Goal: Check status: Check status

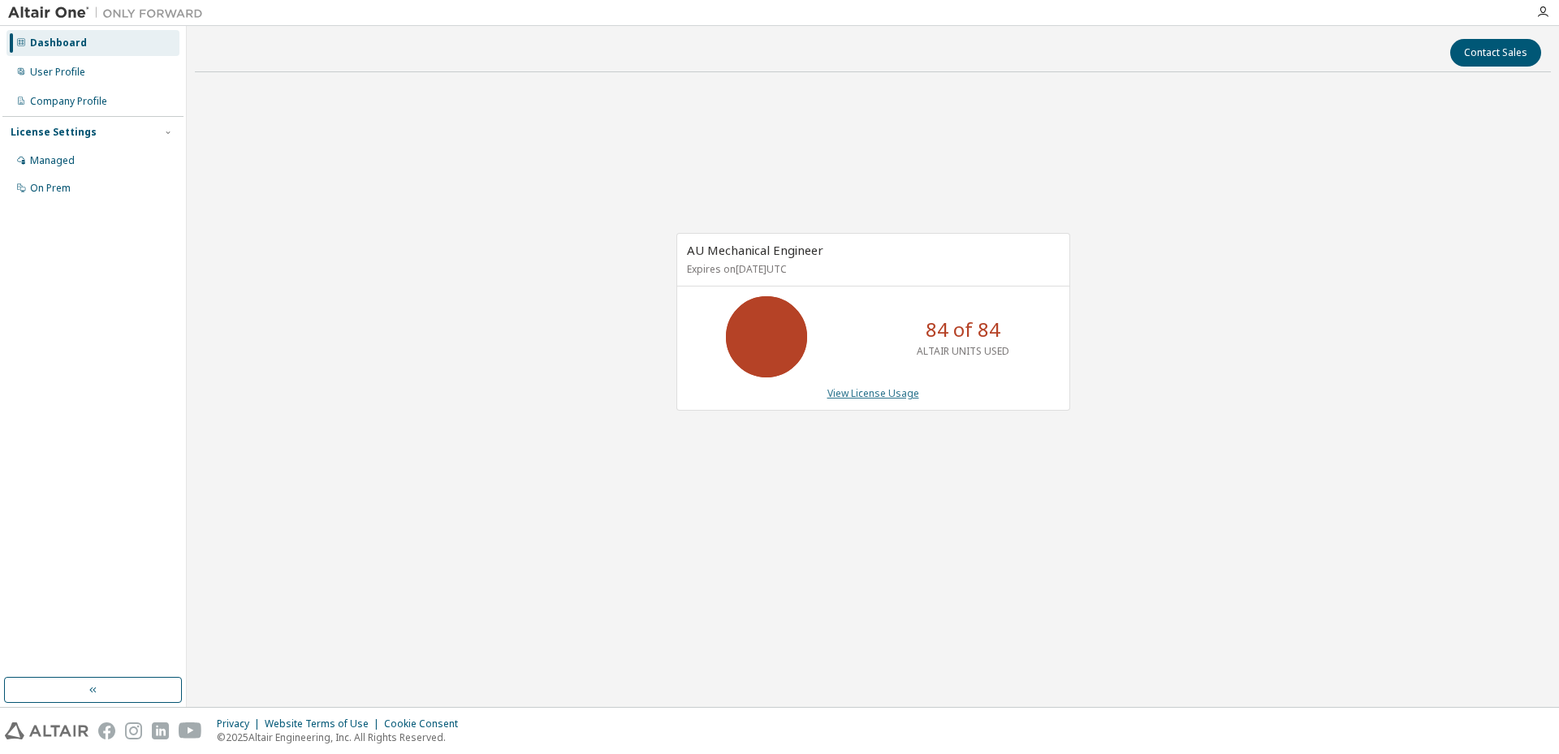
click at [883, 391] on link "View License Usage" at bounding box center [873, 394] width 92 height 14
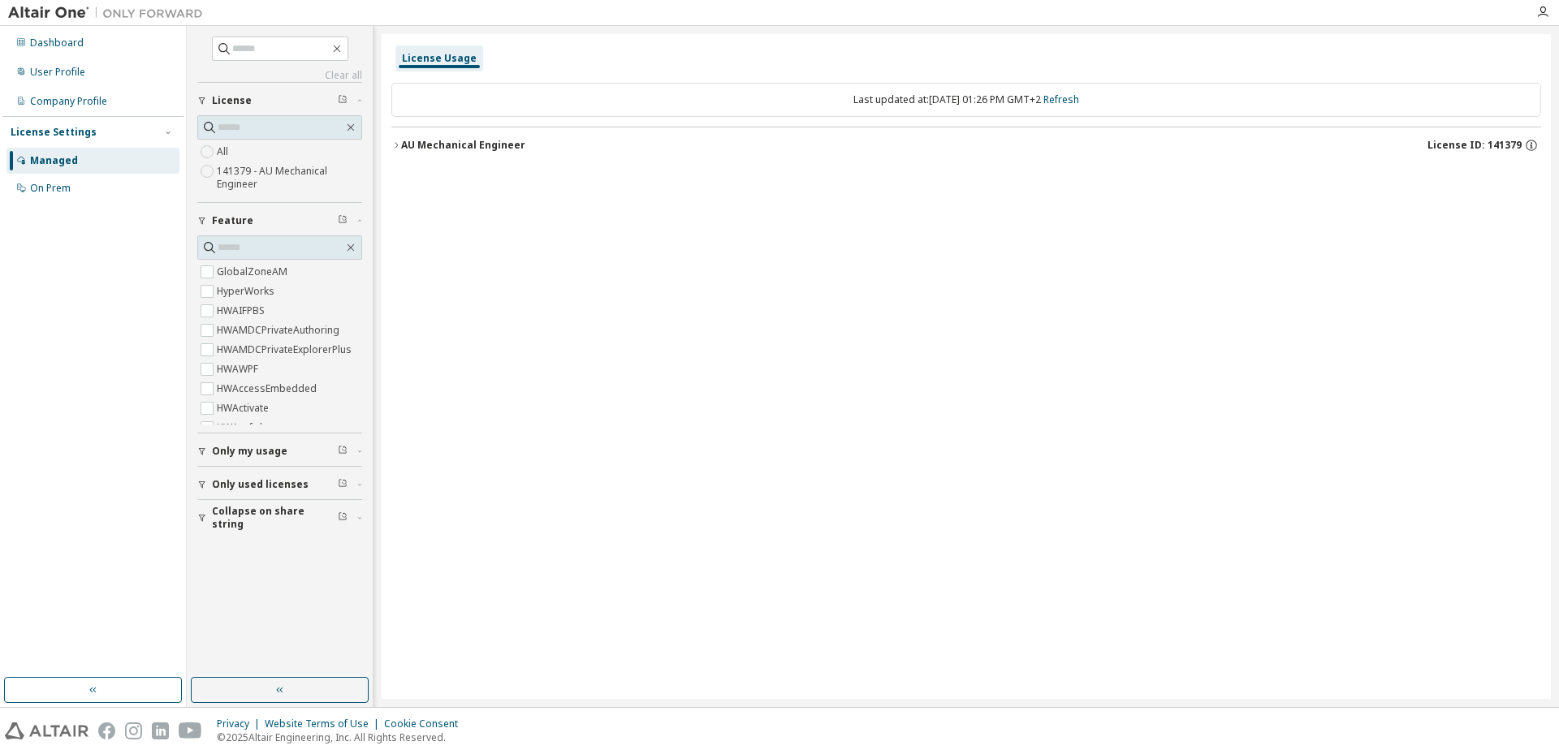
click at [401, 151] on div "AU Mechanical Engineer" at bounding box center [463, 145] width 124 height 13
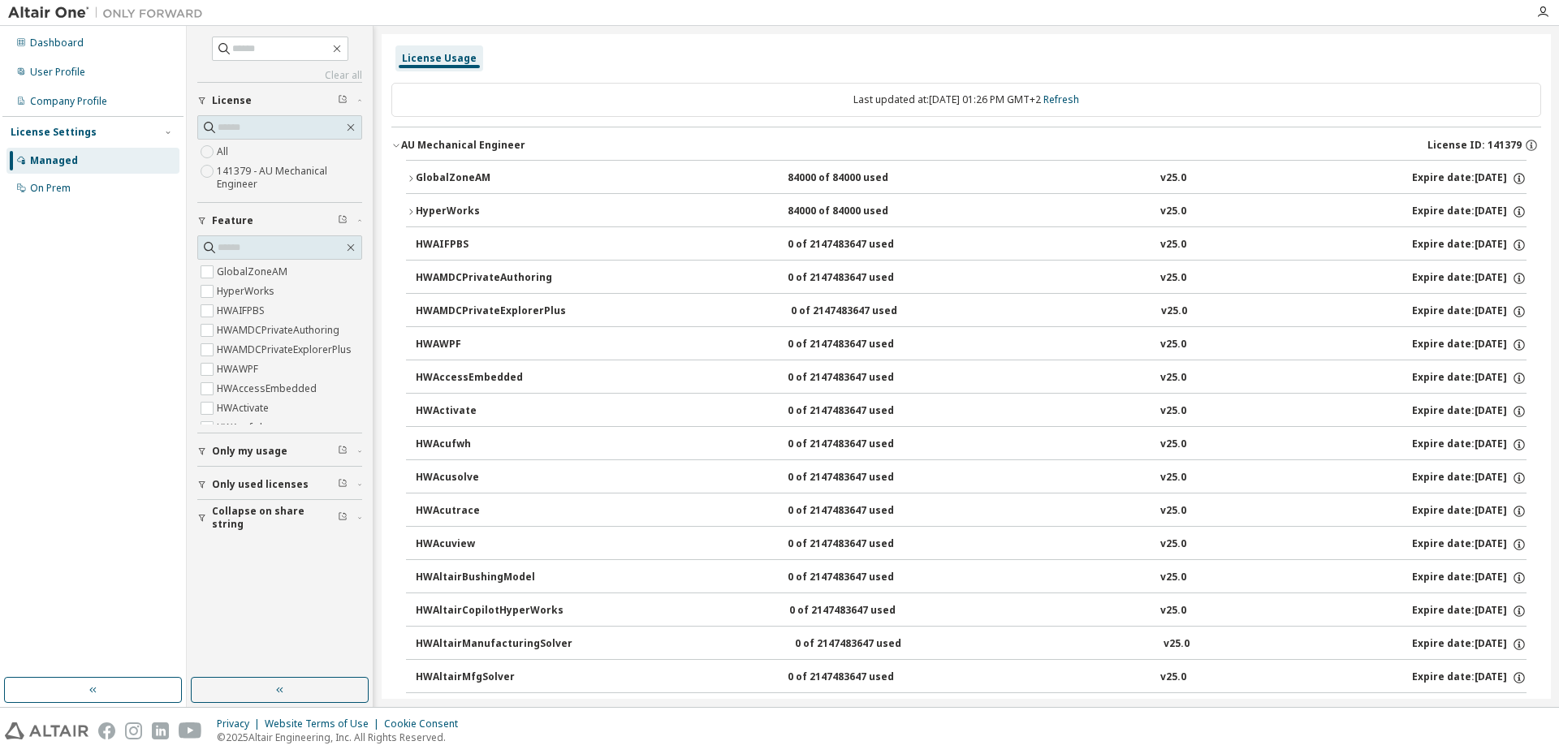
click at [409, 181] on icon "button" at bounding box center [411, 179] width 10 height 10
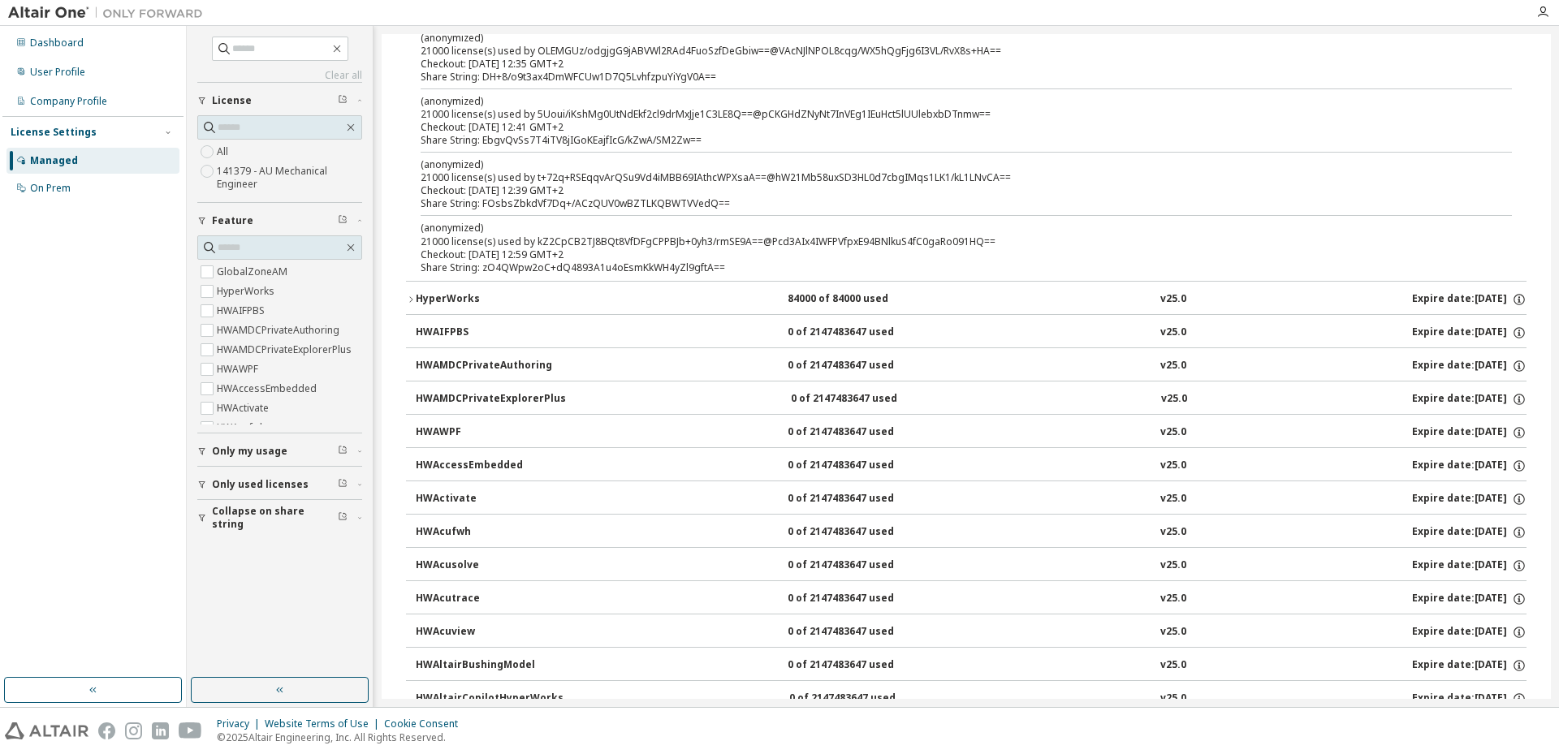
scroll to position [244, 0]
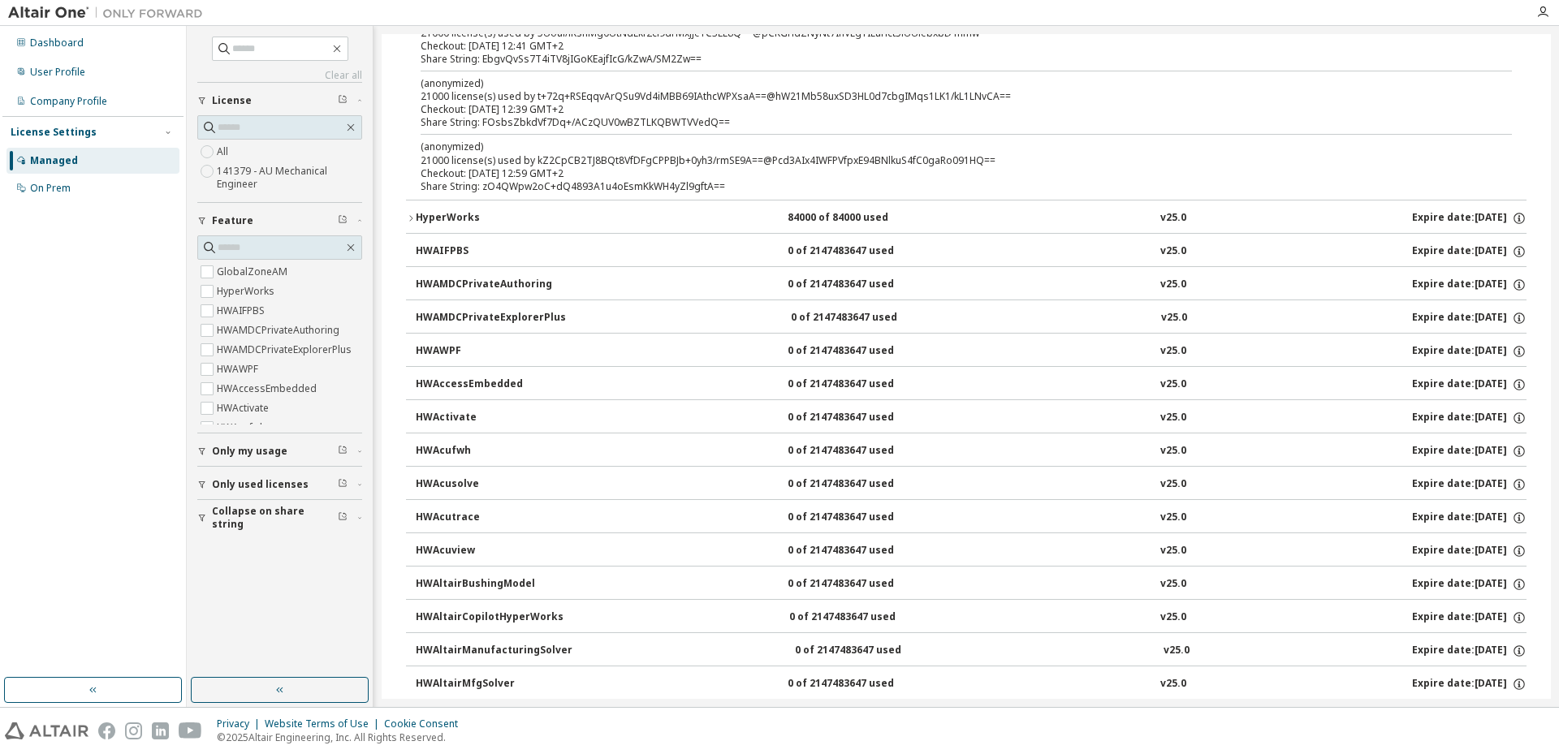
click at [411, 218] on icon "button" at bounding box center [411, 219] width 10 height 10
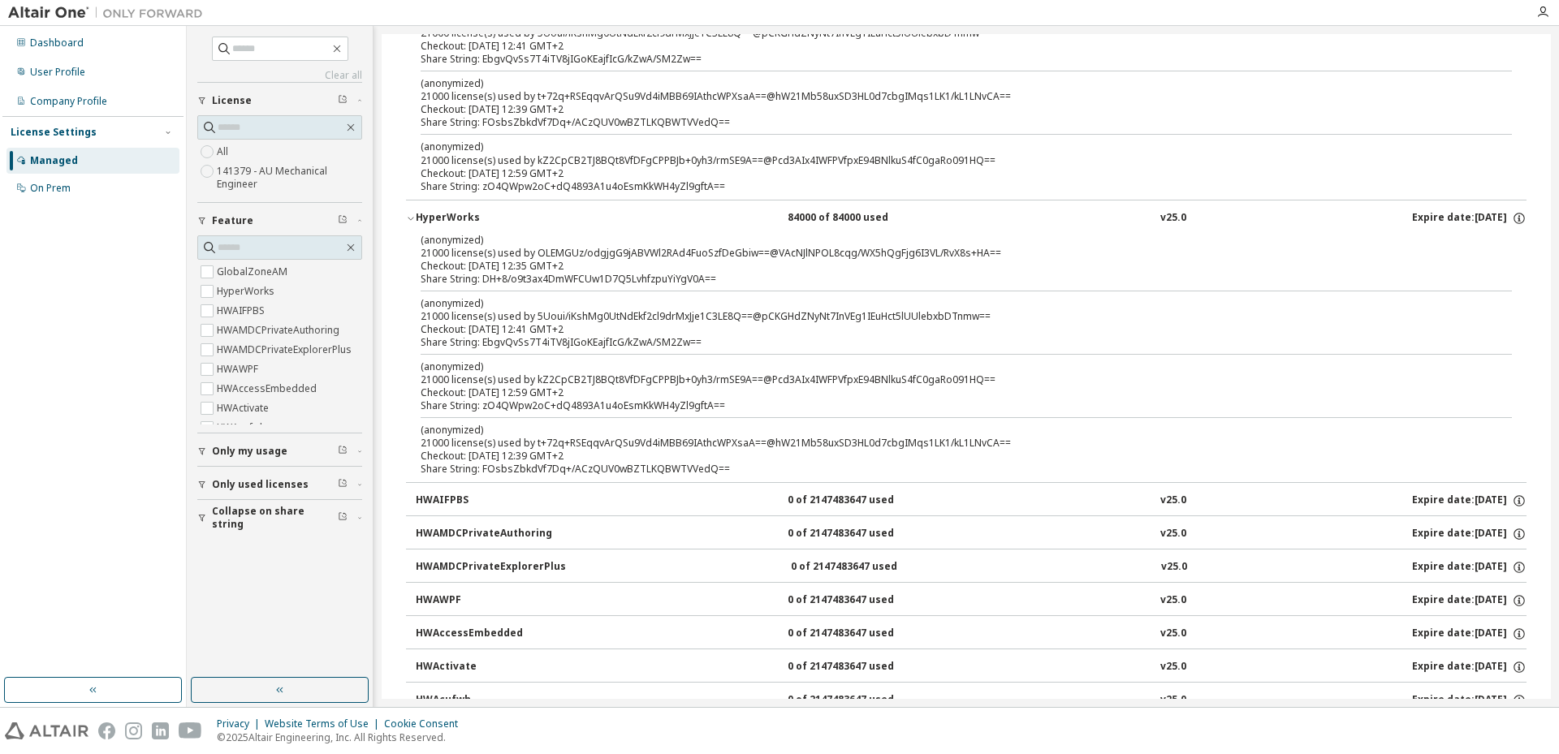
click at [411, 218] on icon "button" at bounding box center [411, 219] width 10 height 10
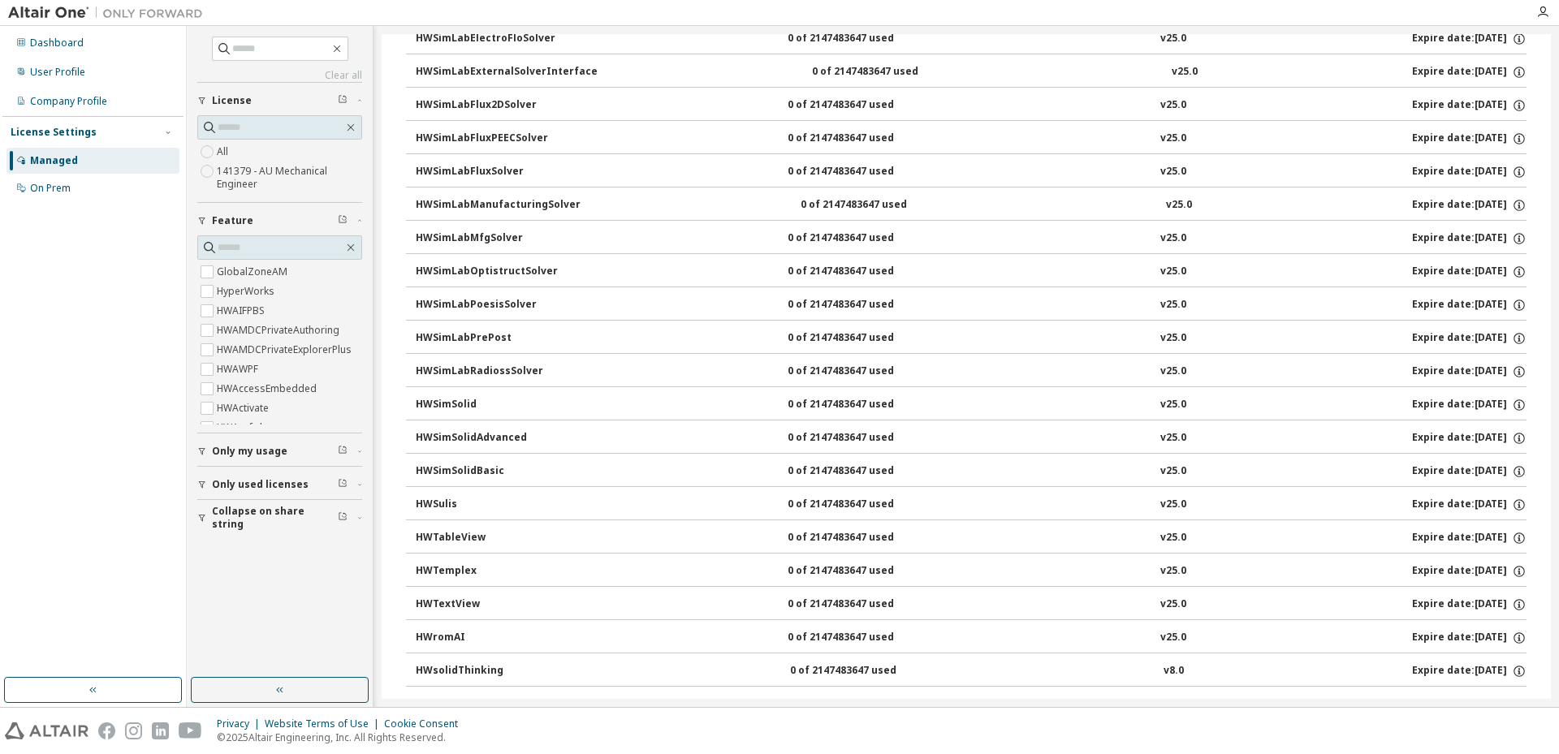
scroll to position [6732, 0]
